Goal: Task Accomplishment & Management: Manage account settings

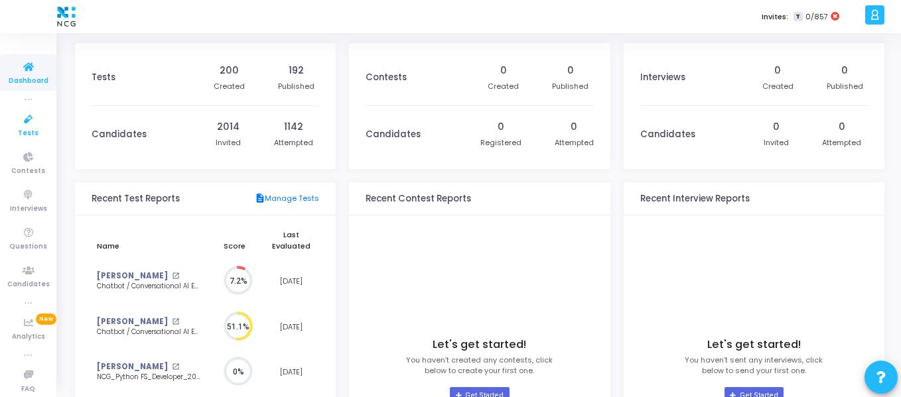
click at [26, 135] on span "Tests" at bounding box center [28, 133] width 21 height 11
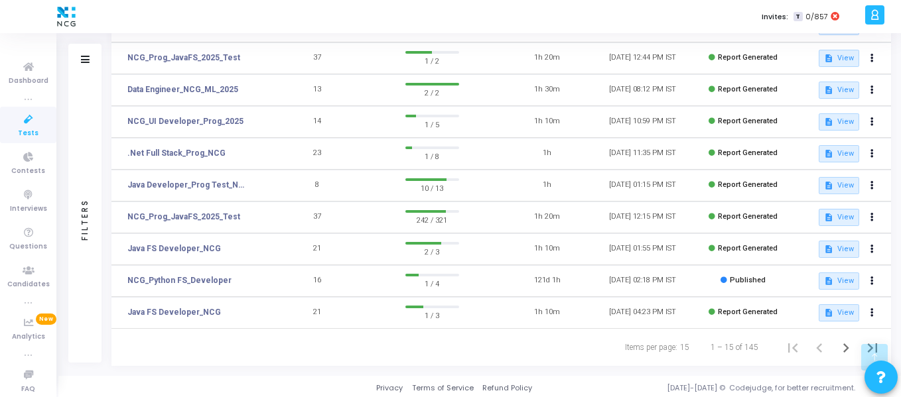
scroll to position [328, 0]
click at [842, 346] on icon "Next page" at bounding box center [845, 347] width 19 height 19
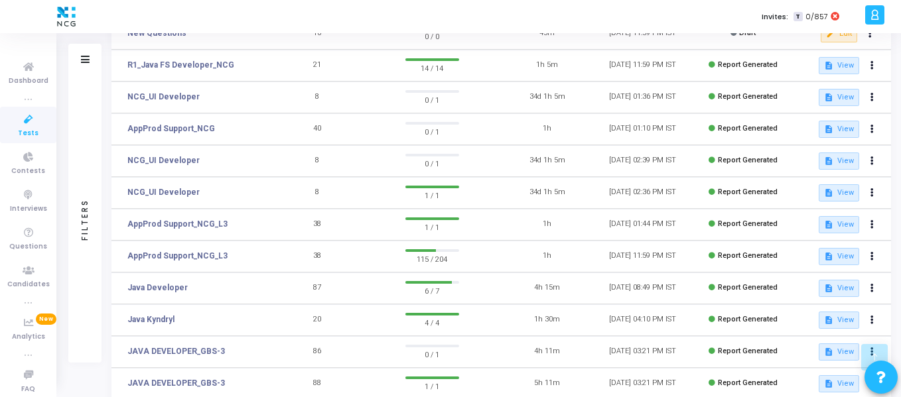
scroll to position [330, 0]
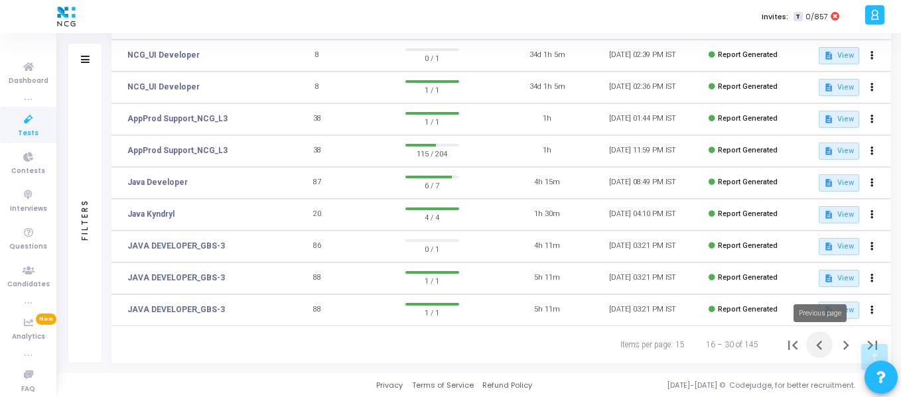
click at [815, 348] on icon "Previous page" at bounding box center [819, 345] width 19 height 19
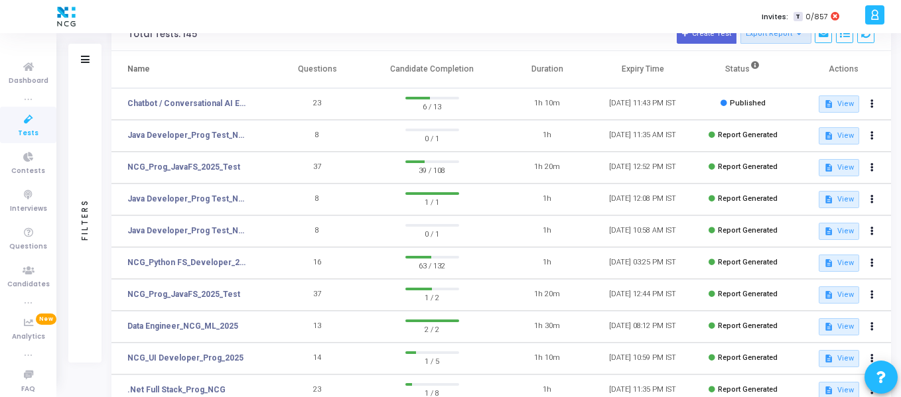
scroll to position [96, 0]
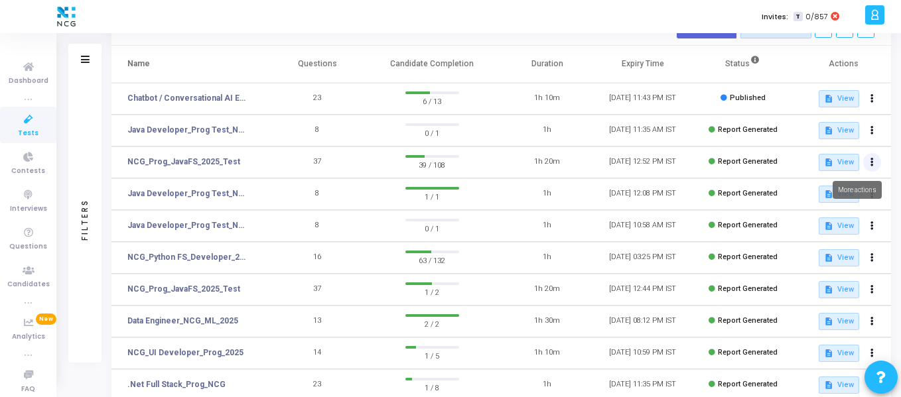
click at [872, 163] on icon at bounding box center [871, 162] width 3 height 7
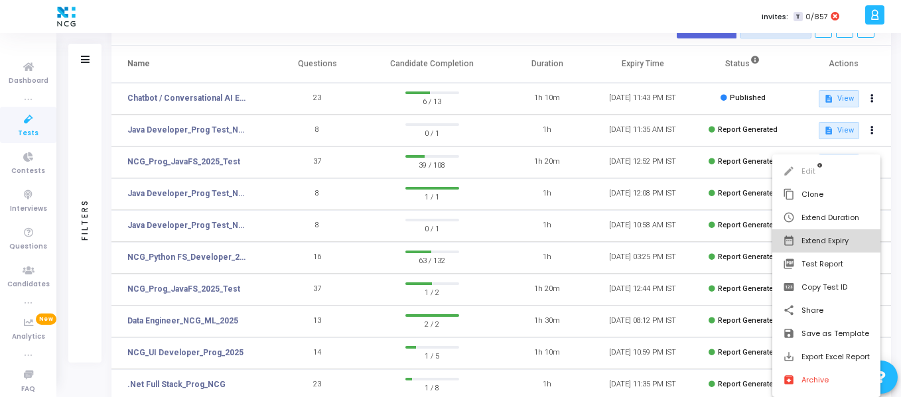
click at [817, 239] on button "date_range Extend Expiry" at bounding box center [826, 240] width 108 height 23
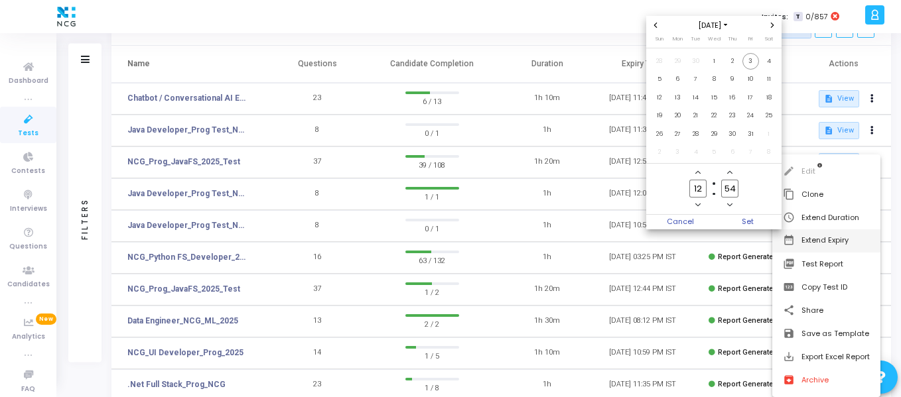
scroll to position [0, 0]
click at [751, 135] on span "31" at bounding box center [750, 134] width 17 height 17
click at [748, 224] on span "Set" at bounding box center [748, 222] width 68 height 15
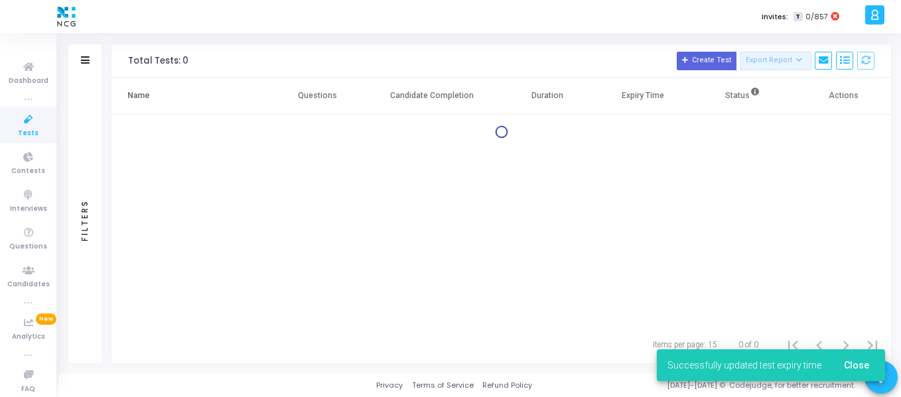
scroll to position [64, 0]
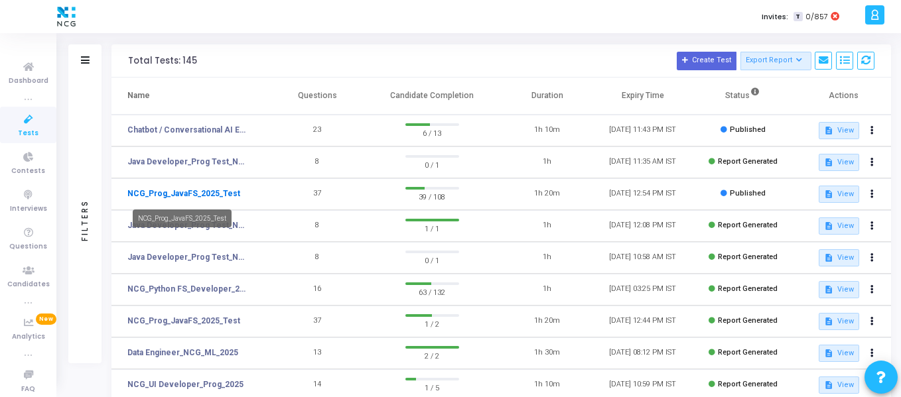
click at [189, 191] on link "NCG_Prog_JavaFS_2025_Test" at bounding box center [183, 194] width 113 height 12
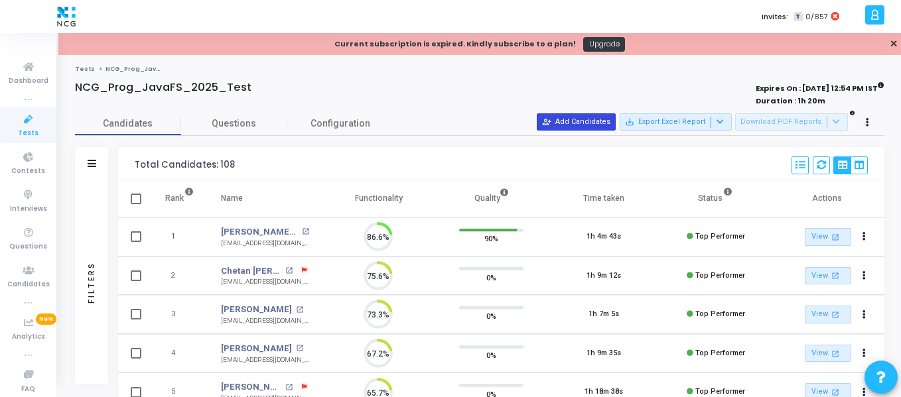
scroll to position [28, 34]
click at [580, 124] on button "person_add_alt Add Candidates" at bounding box center [576, 121] width 79 height 17
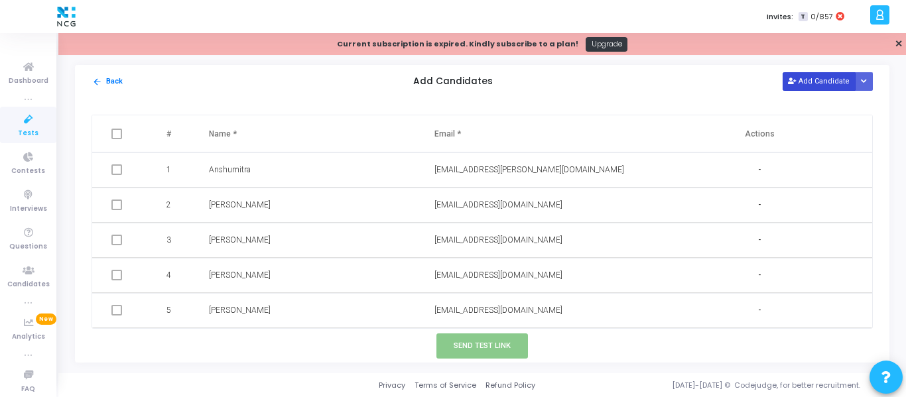
click at [821, 86] on button "Add Candidate" at bounding box center [819, 81] width 73 height 18
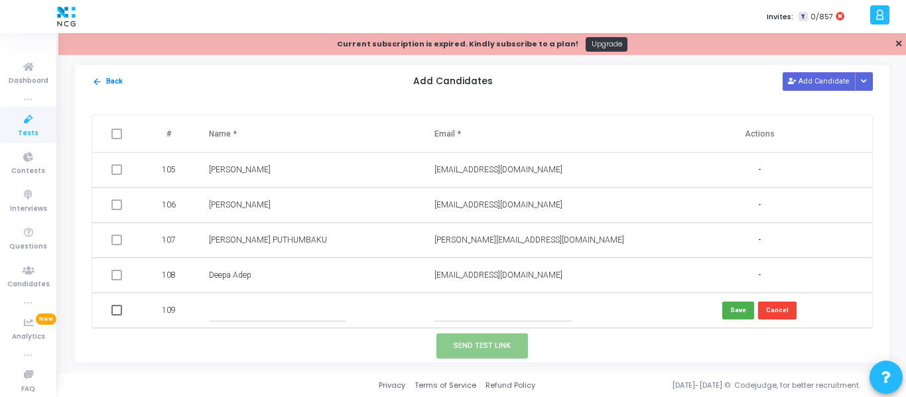
click at [250, 302] on input "text" at bounding box center [277, 311] width 137 height 22
paste input "[PERSON_NAME]"
type input "[PERSON_NAME]"
paste input "[EMAIL_ADDRESS][DOMAIN_NAME]"
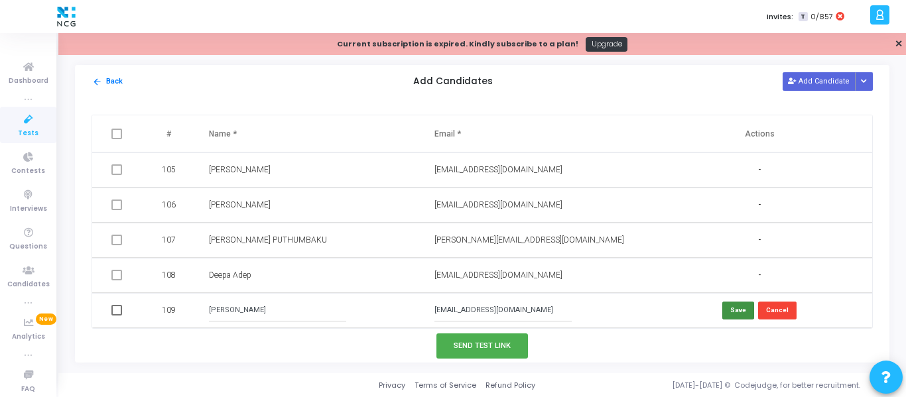
type input "[EMAIL_ADDRESS][DOMAIN_NAME]"
click at [732, 309] on button "Save" at bounding box center [738, 311] width 32 height 18
click at [484, 345] on button "Send Test Link" at bounding box center [482, 346] width 92 height 25
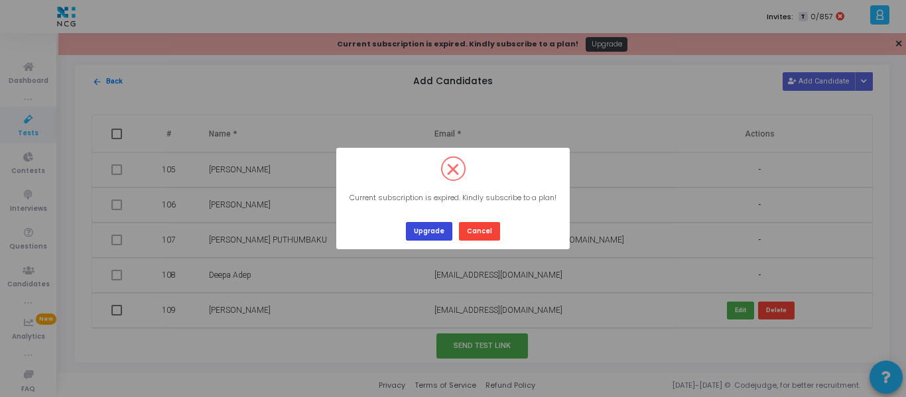
click at [432, 233] on button "Upgrade" at bounding box center [429, 231] width 46 height 18
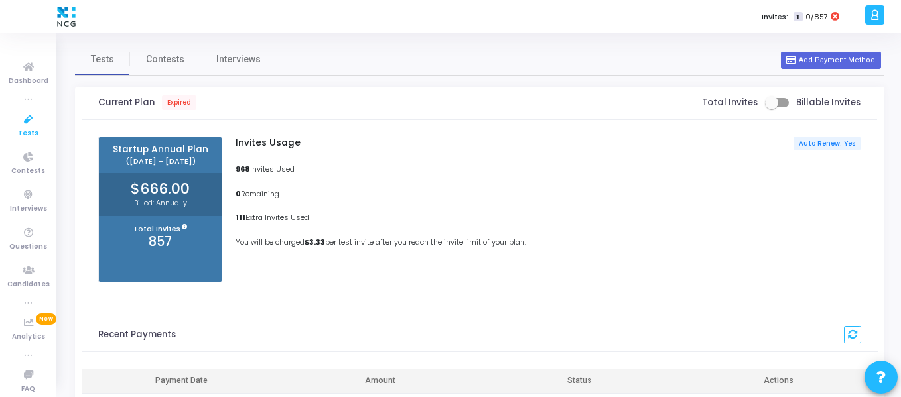
click at [26, 130] on span "Tests" at bounding box center [28, 133] width 21 height 11
